Goal: Information Seeking & Learning: Learn about a topic

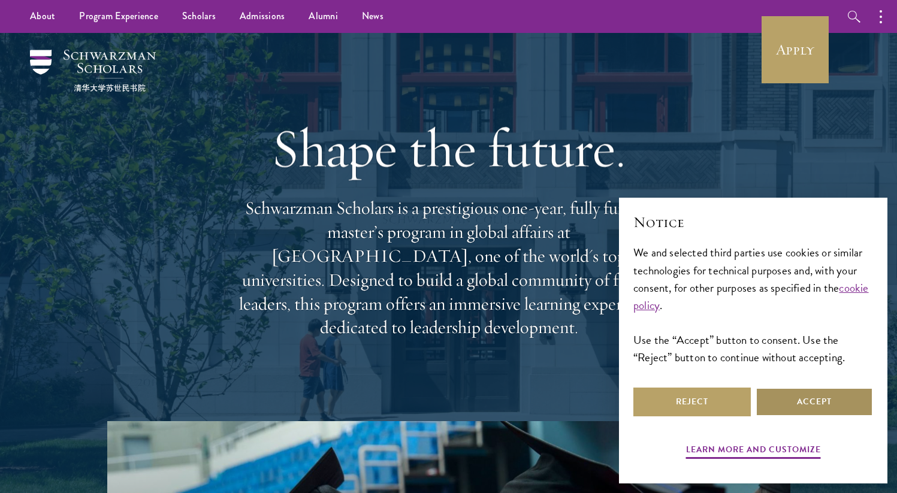
click at [807, 397] on button "Accept" at bounding box center [813, 402] width 117 height 29
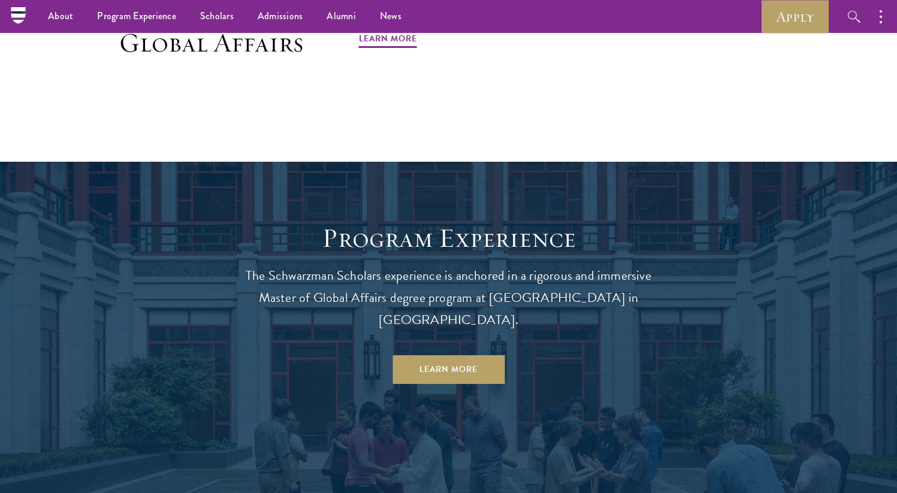
scroll to position [892, 0]
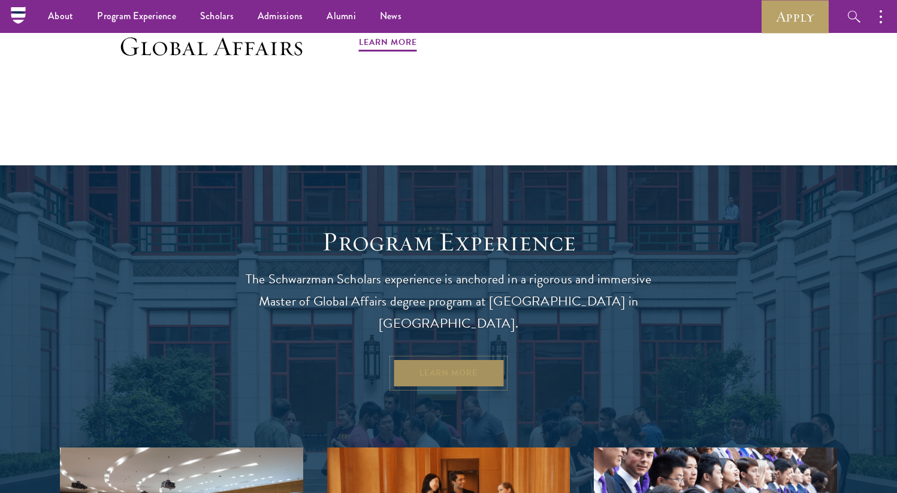
click at [477, 359] on link "Learn More" at bounding box center [448, 373] width 112 height 29
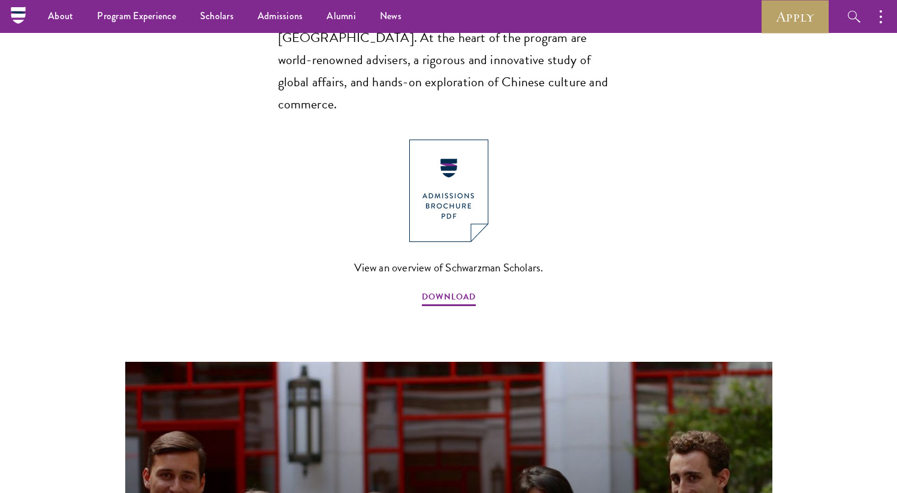
scroll to position [874, 0]
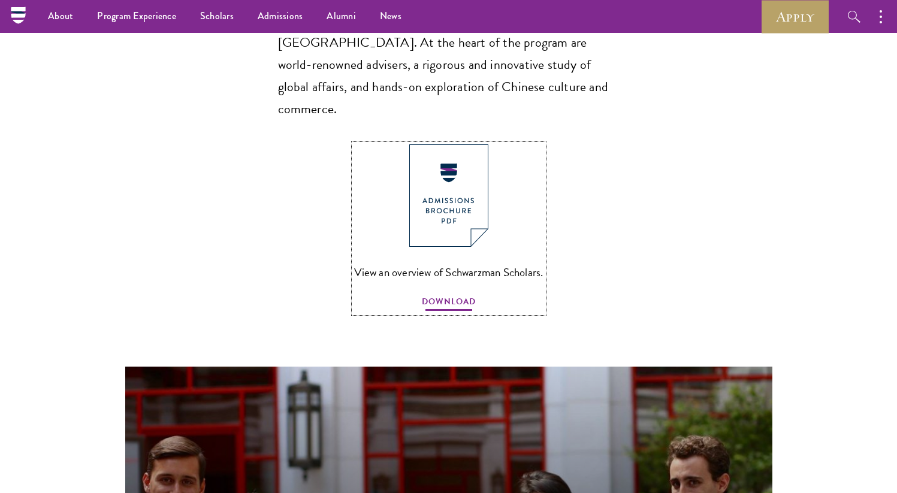
click at [453, 294] on span "DOWNLOAD" at bounding box center [449, 303] width 54 height 19
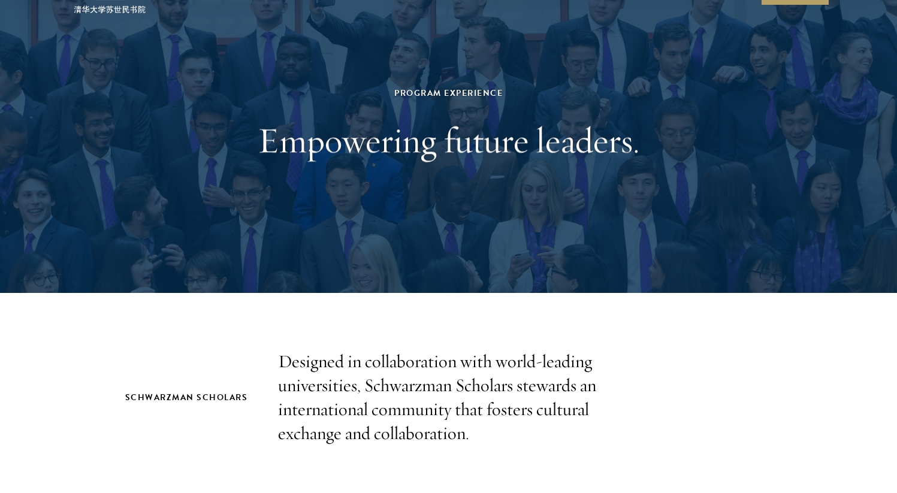
scroll to position [0, 0]
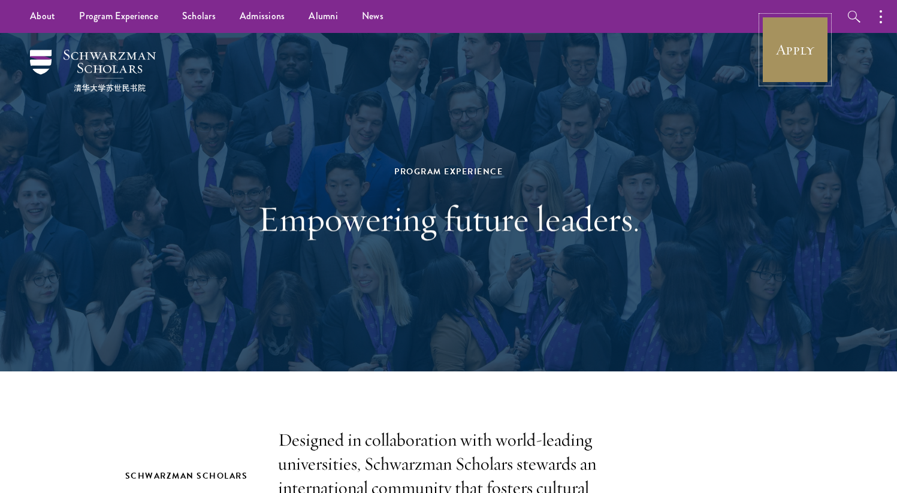
click at [776, 45] on link "Apply" at bounding box center [794, 49] width 67 height 67
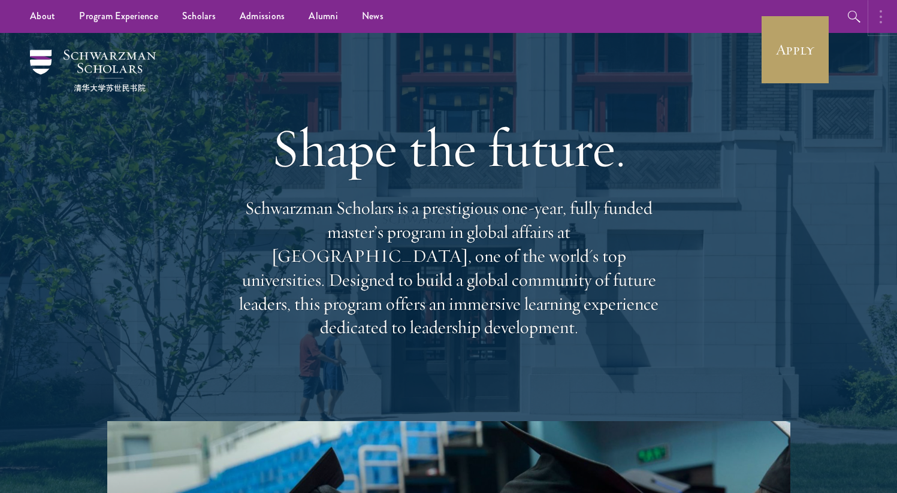
click at [875, 24] on button "button" at bounding box center [883, 16] width 26 height 33
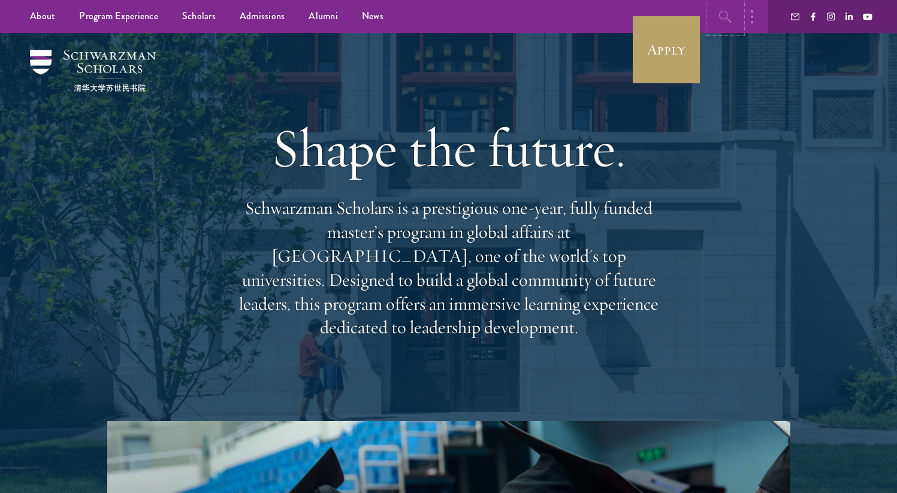
click at [728, 13] on icon "button" at bounding box center [725, 17] width 14 height 14
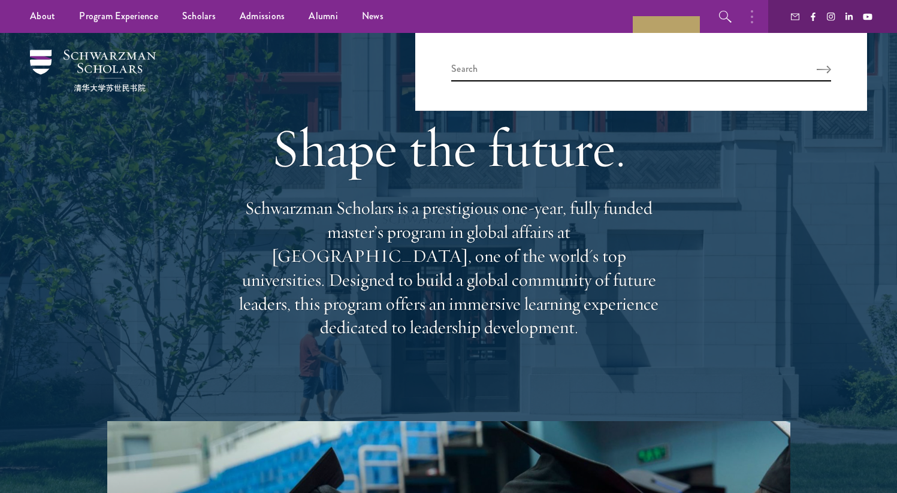
click at [790, 192] on div "Shape the future. Schwarzman Scholars is a prestigious one-year, fully funded m…" at bounding box center [448, 227] width 777 height 388
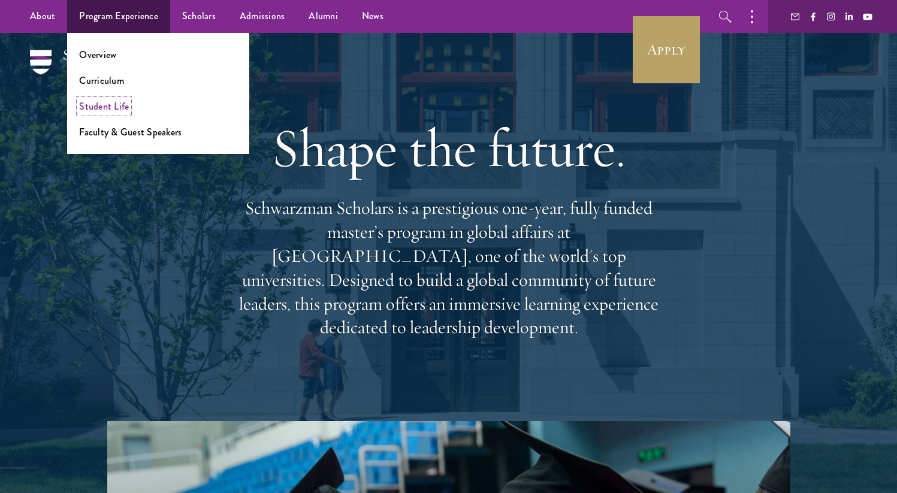
scroll to position [4, 0]
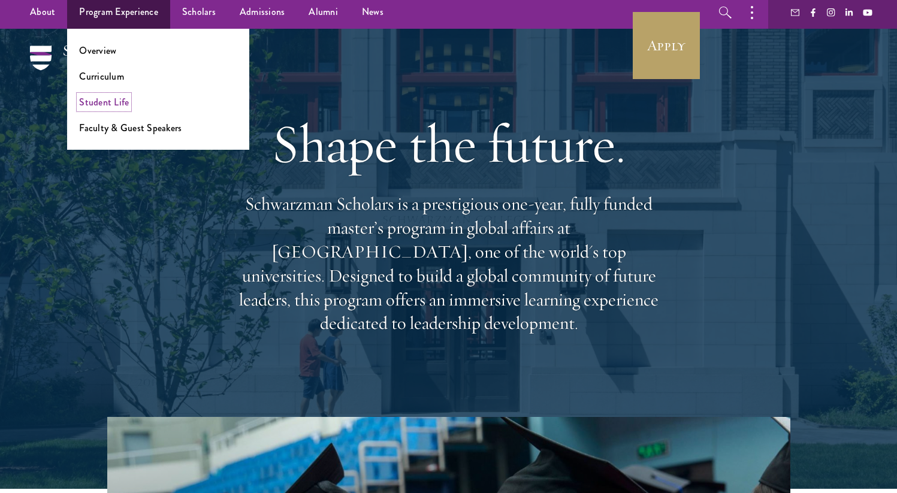
click at [111, 99] on link "Student Life" at bounding box center [104, 102] width 50 height 14
